Goal: Task Accomplishment & Management: Use online tool/utility

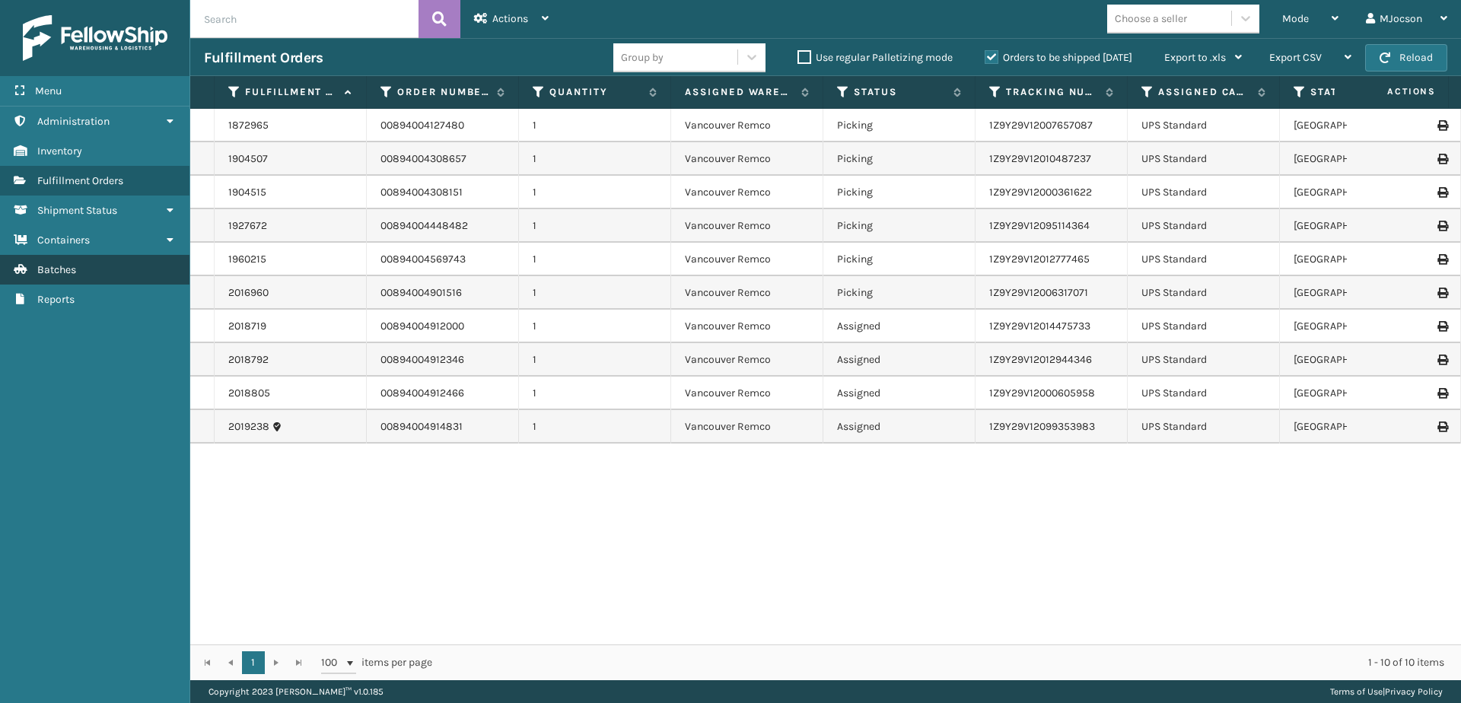
click at [28, 269] on link "Batches Batches" at bounding box center [94, 270] width 189 height 30
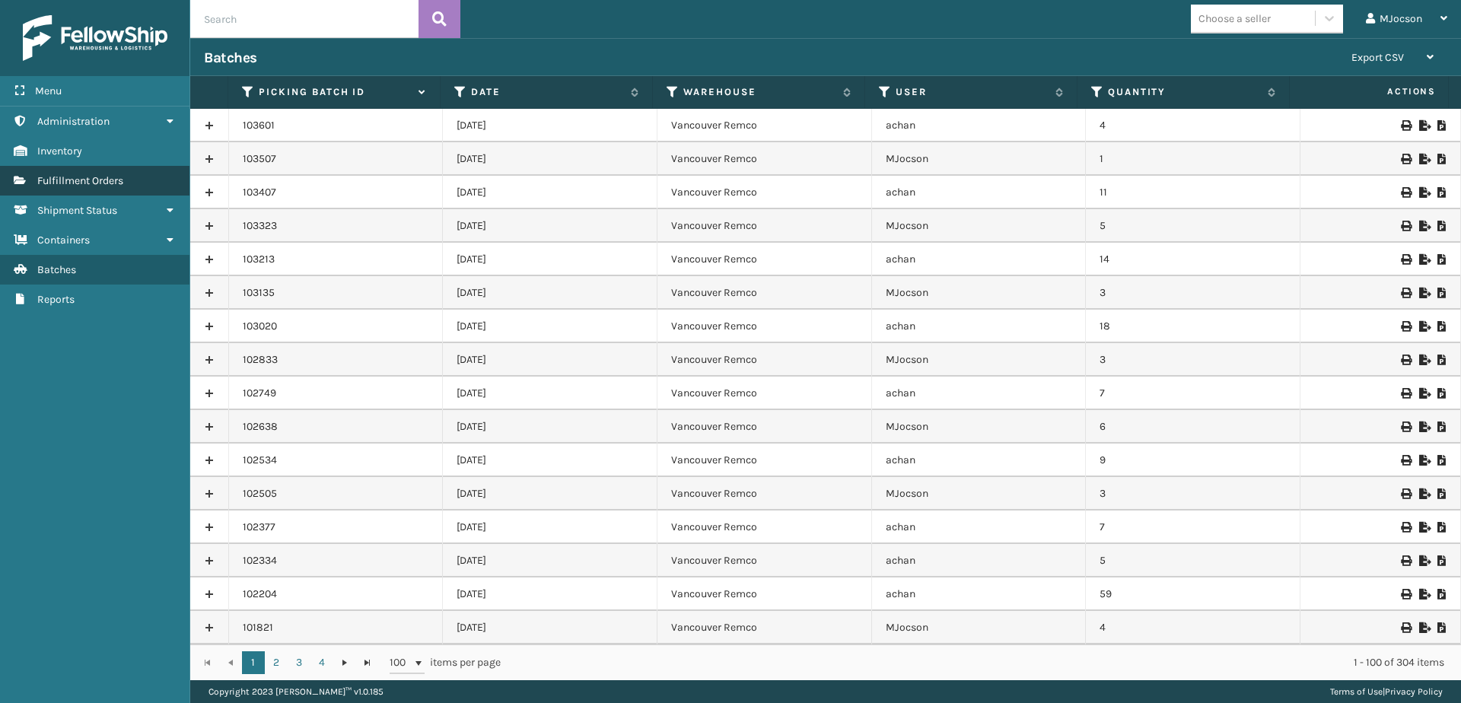
click at [59, 183] on span "Fulfillment Orders" at bounding box center [80, 180] width 86 height 13
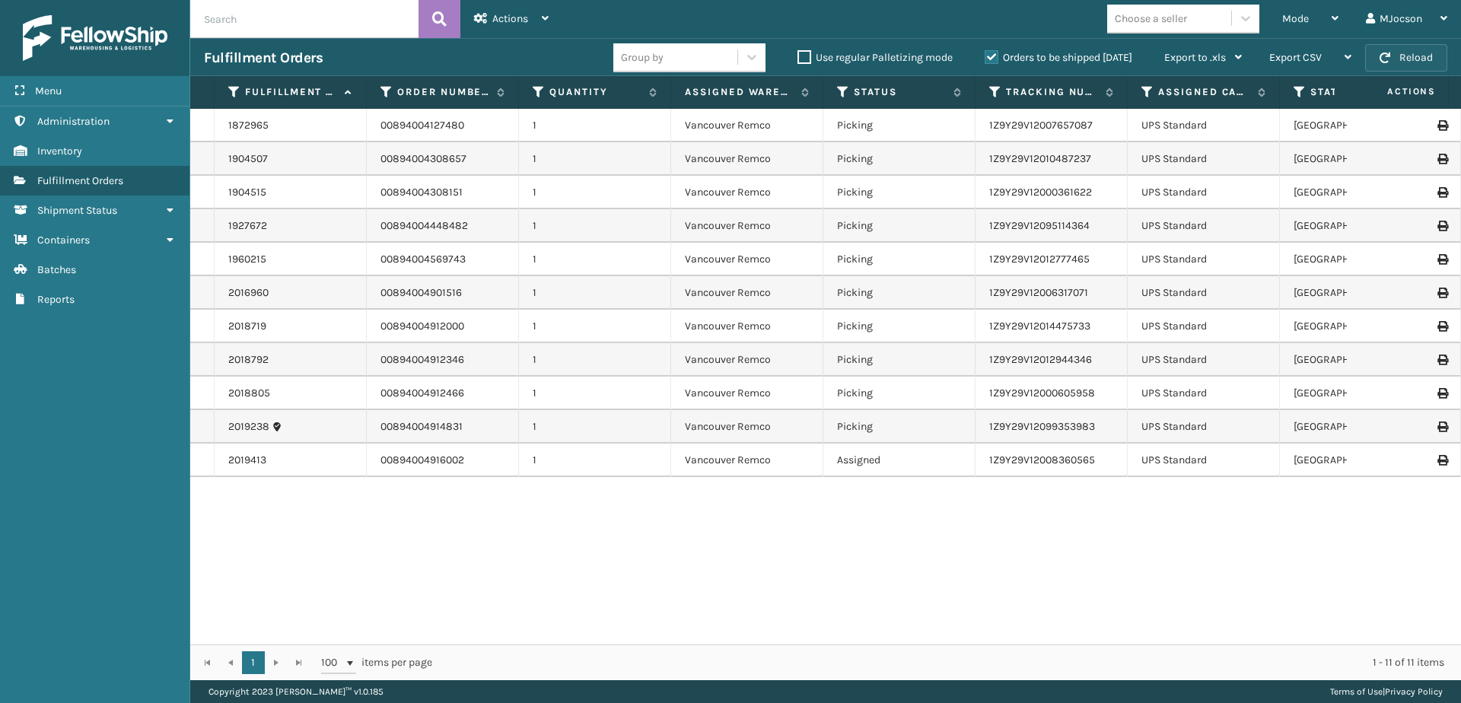
click at [1411, 59] on button "Reload" at bounding box center [1406, 57] width 82 height 27
click at [1288, 18] on span "Mode" at bounding box center [1295, 18] width 27 height 13
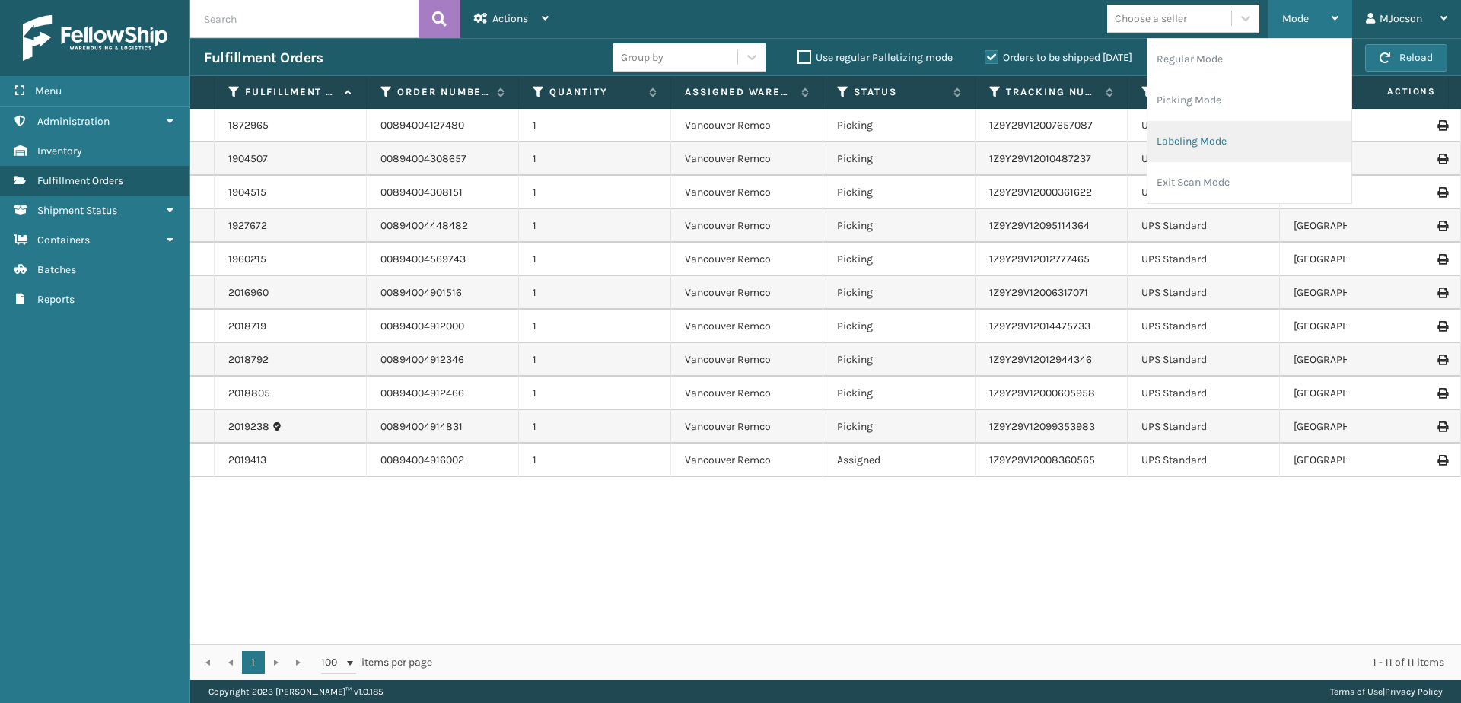
click at [1220, 143] on li "Labeling Mode" at bounding box center [1250, 141] width 204 height 41
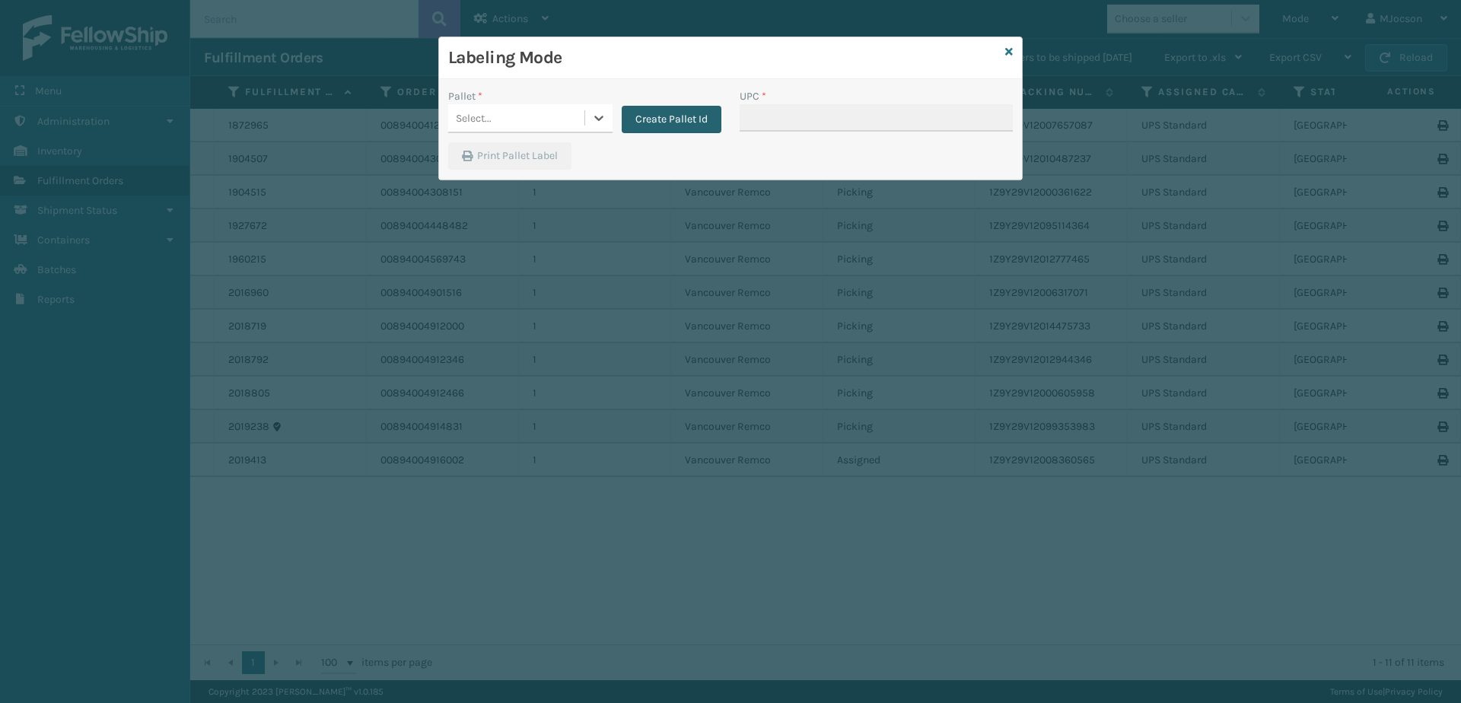
click at [654, 119] on button "Create Pallet Id" at bounding box center [672, 119] width 100 height 27
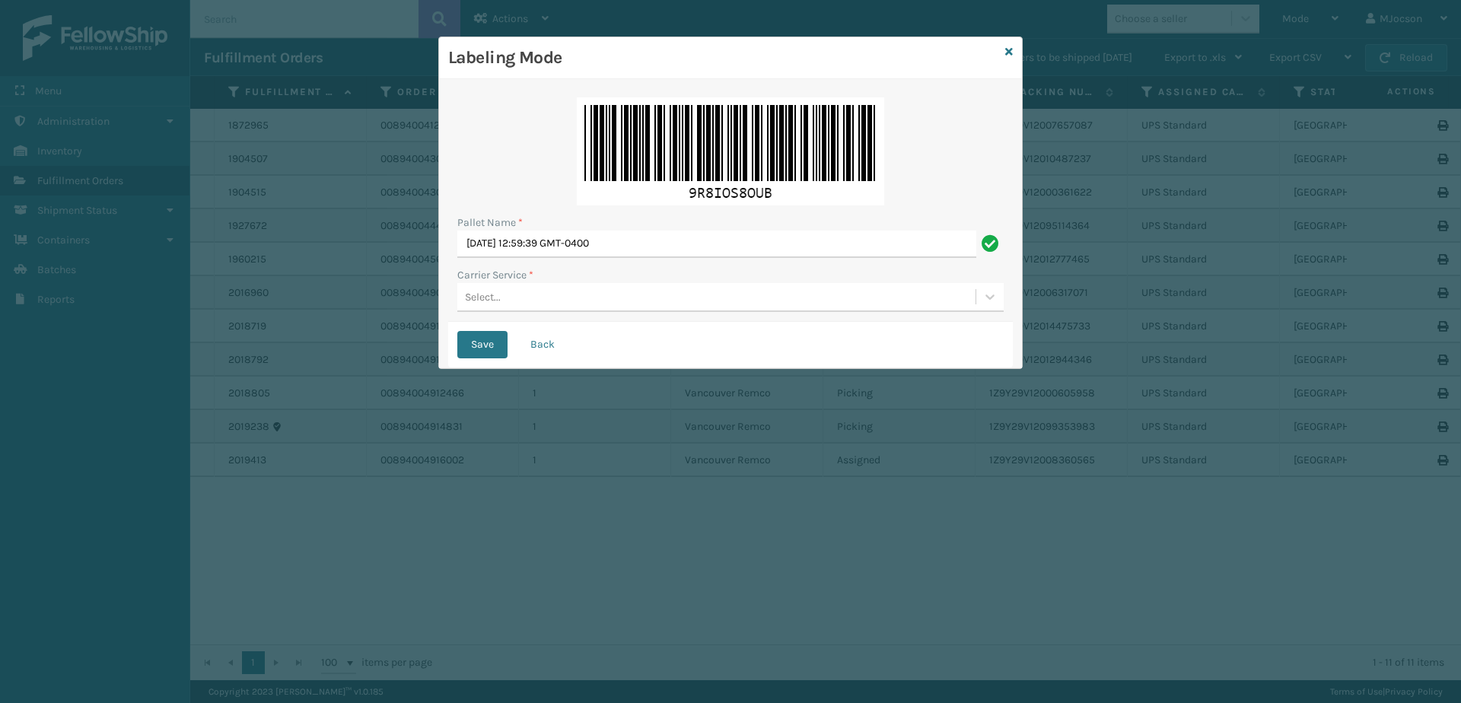
click at [490, 305] on div "Select..." at bounding box center [716, 297] width 518 height 25
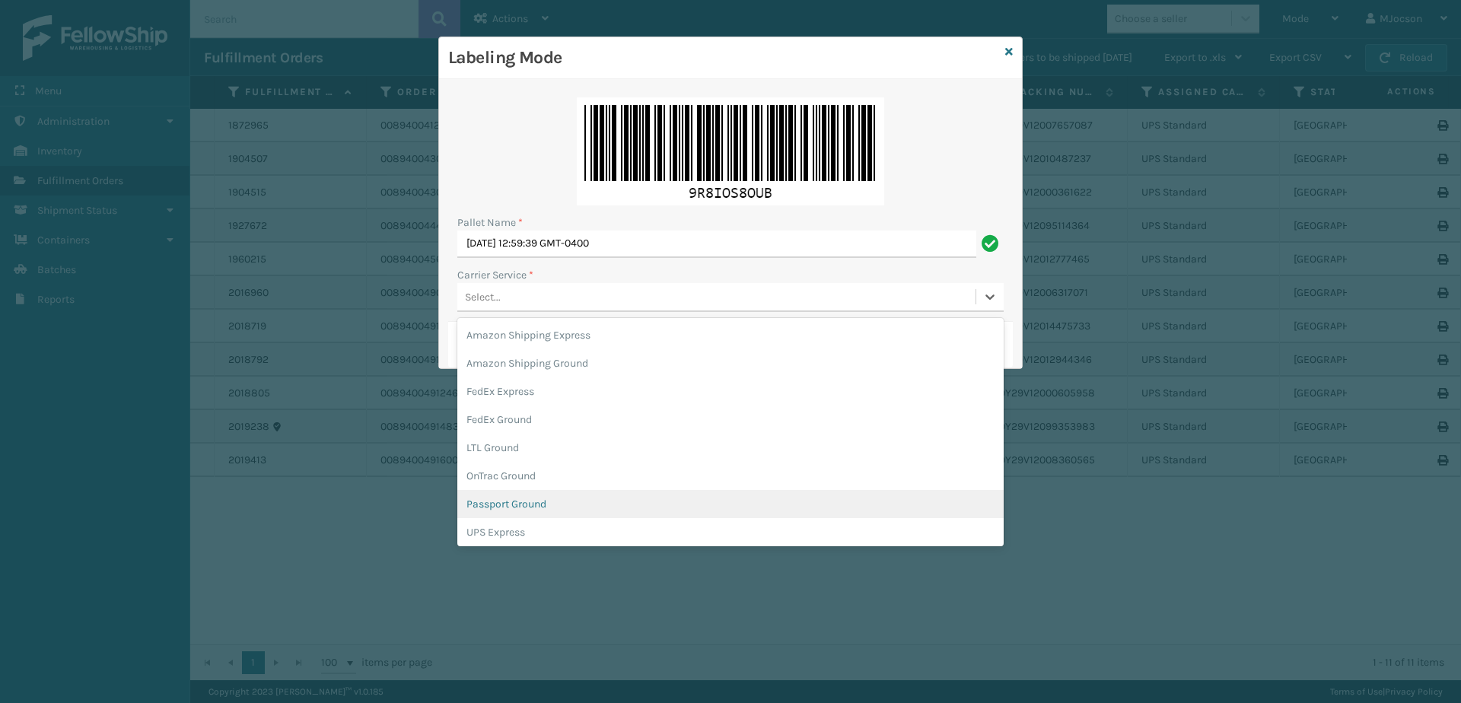
scroll to position [76, 0]
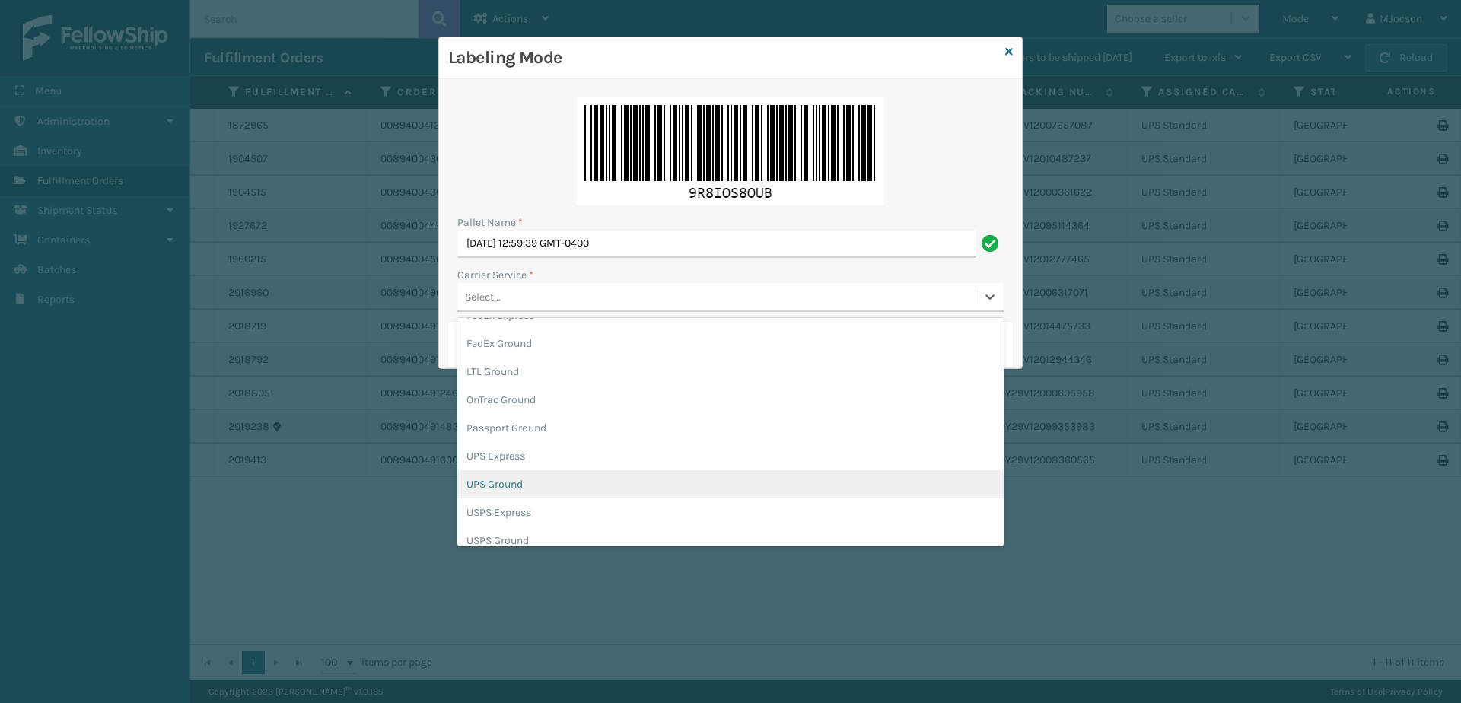
click at [530, 488] on div "UPS Ground" at bounding box center [730, 484] width 546 height 28
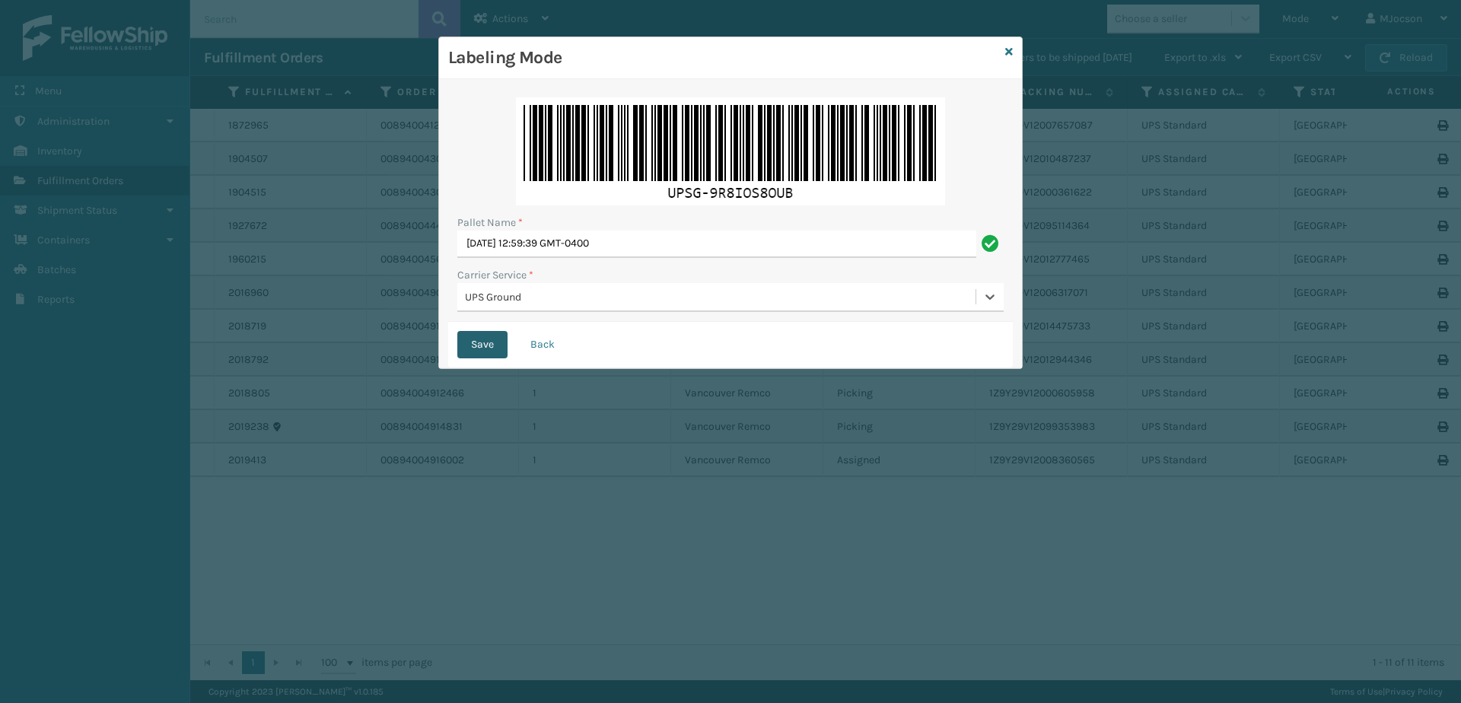
click at [488, 346] on button "Save" at bounding box center [482, 344] width 50 height 27
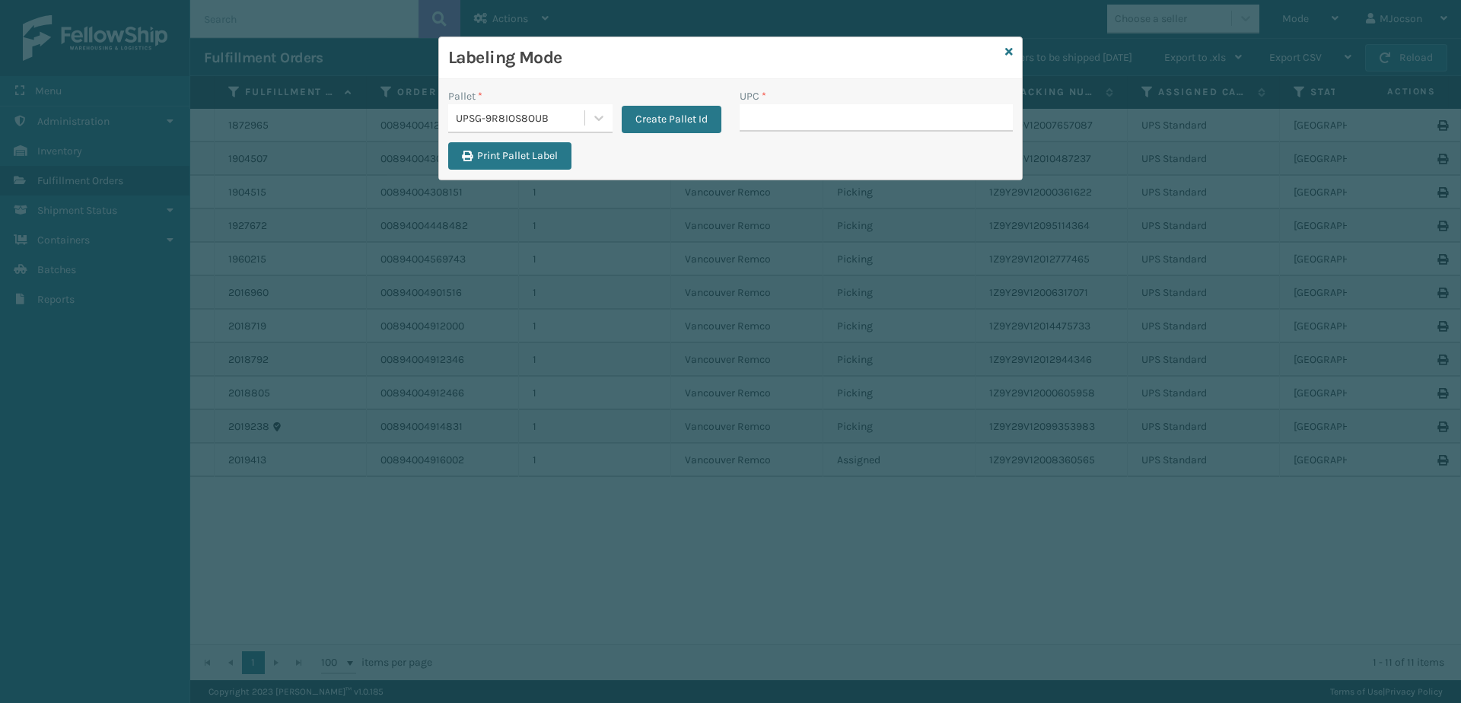
click at [1015, 46] on div "Labeling Mode" at bounding box center [730, 58] width 583 height 42
click at [1010, 53] on icon at bounding box center [1009, 51] width 8 height 11
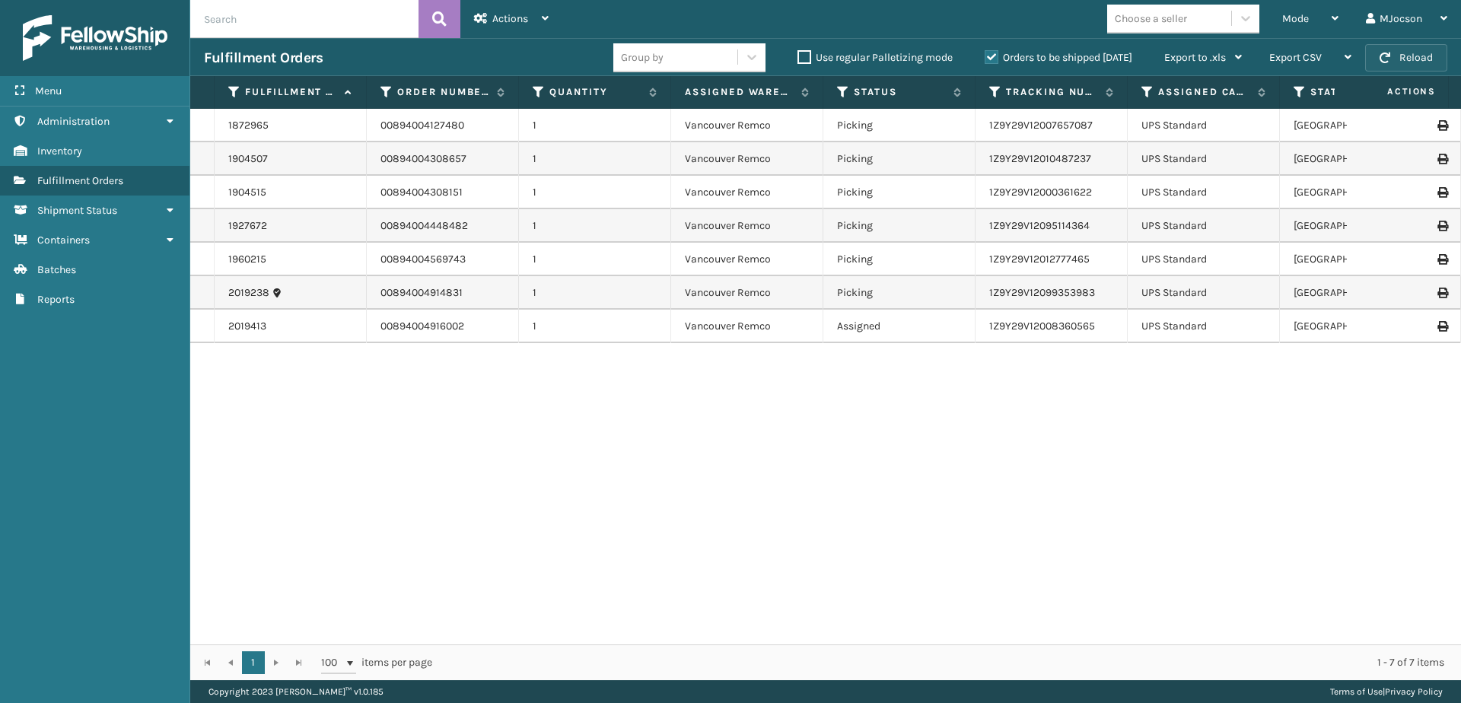
click at [1409, 55] on button "Reload" at bounding box center [1406, 57] width 82 height 27
